Goal: Find specific page/section: Find specific page/section

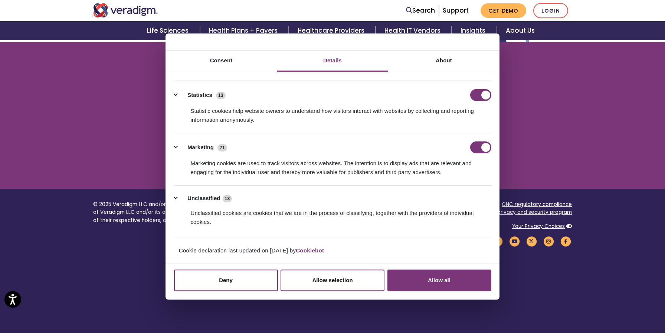
scroll to position [96, 0]
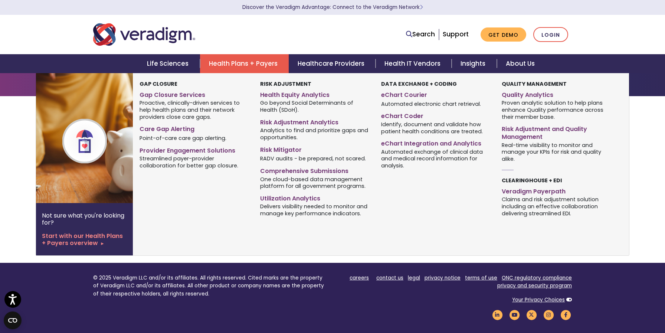
scroll to position [1, 0]
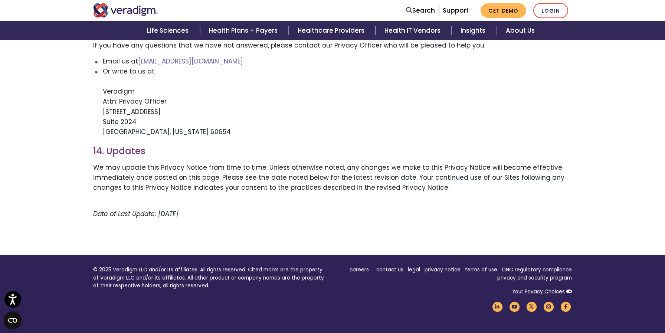
scroll to position [1516, 0]
click at [543, 288] on link "Your Privacy Choices" at bounding box center [538, 291] width 53 height 7
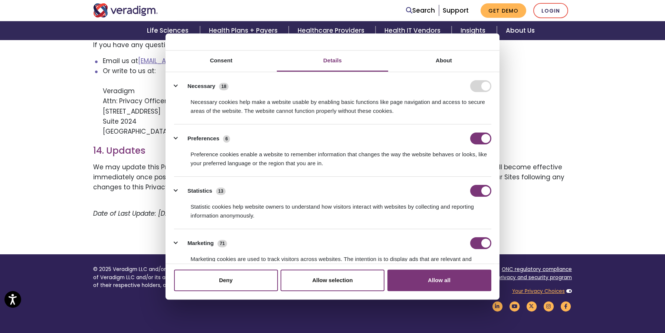
scroll to position [1517, 0]
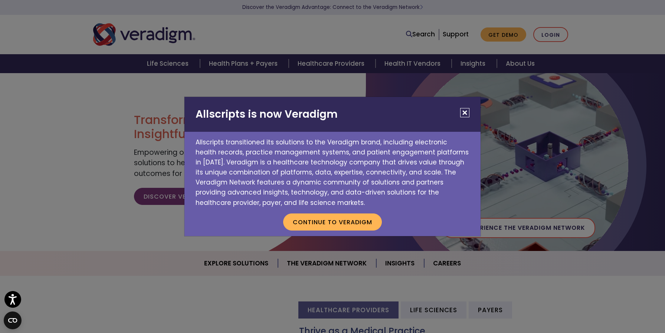
click at [465, 115] on button "Close" at bounding box center [464, 112] width 9 height 9
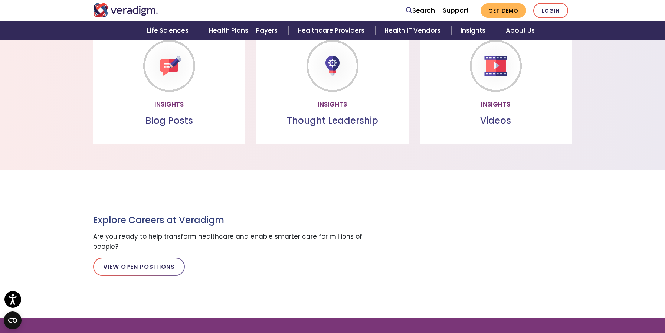
scroll to position [993, 0]
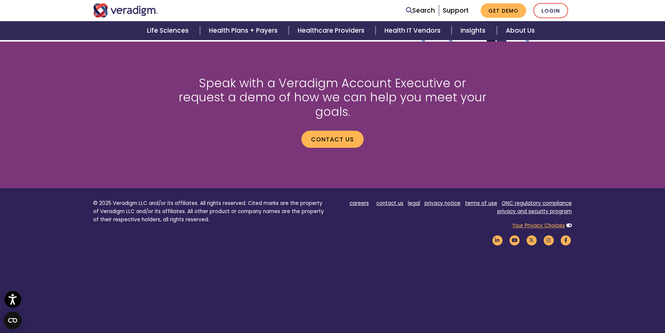
click at [547, 222] on link "Your Privacy Choices" at bounding box center [538, 225] width 53 height 7
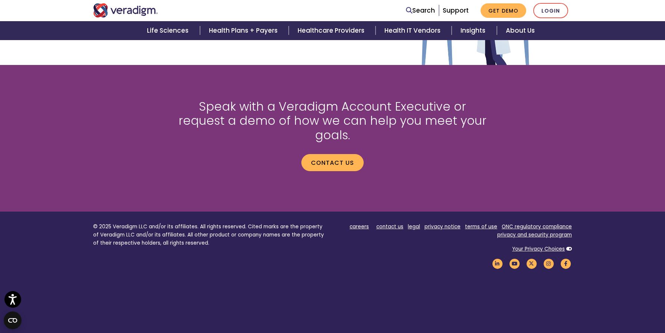
scroll to position [993, 0]
